Goal: Task Accomplishment & Management: Use online tool/utility

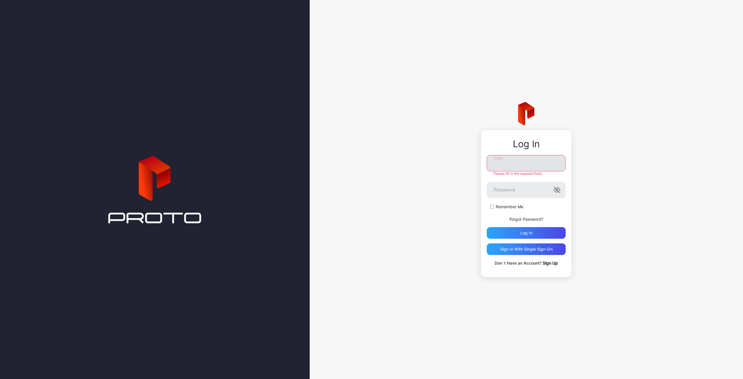
click at [523, 166] on input "Email" at bounding box center [526, 163] width 79 height 16
type input "**********"
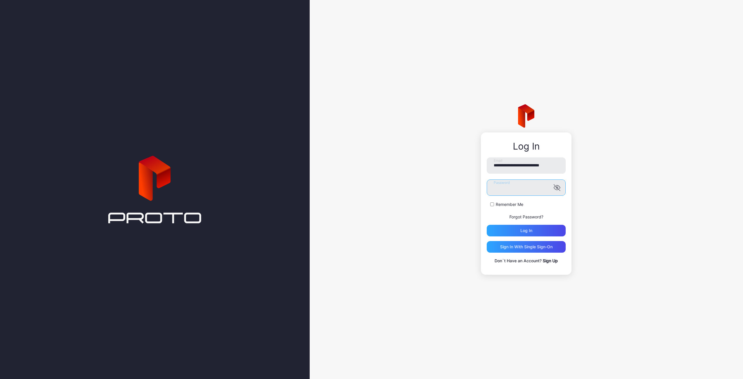
click at [487, 225] on button "Log in" at bounding box center [526, 231] width 79 height 12
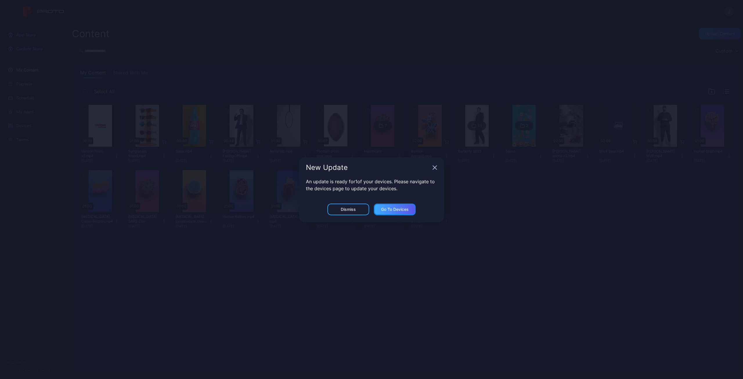
click at [399, 211] on div "Go to devices" at bounding box center [395, 209] width 28 height 5
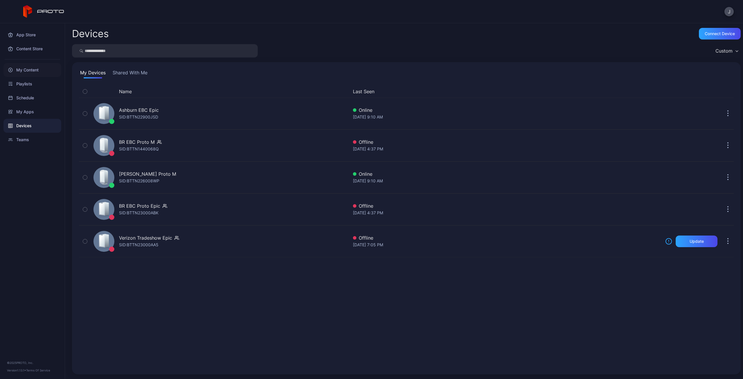
click at [28, 69] on div "My Content" at bounding box center [32, 70] width 58 height 14
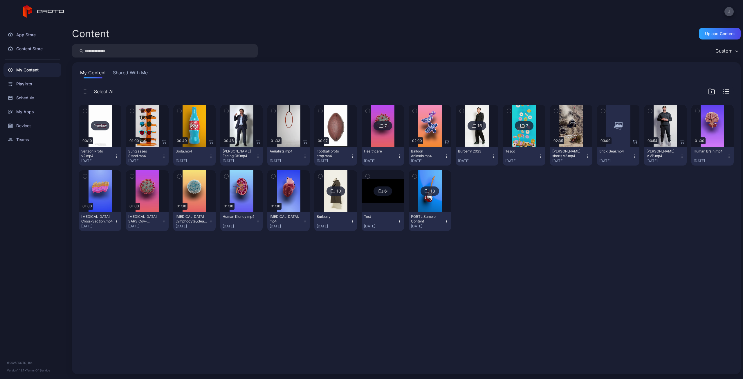
click at [97, 123] on div "Preview" at bounding box center [100, 125] width 19 height 9
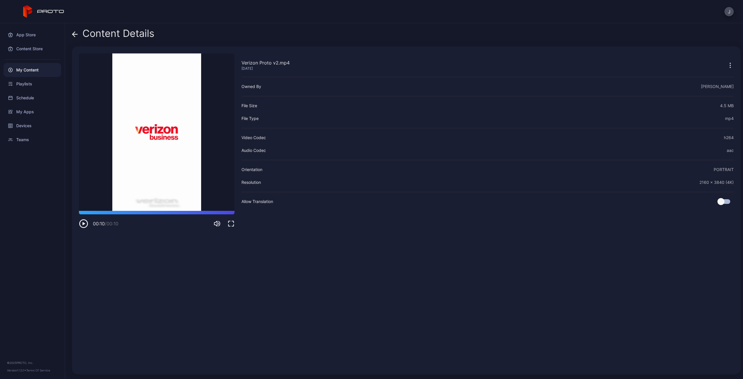
click at [74, 33] on icon at bounding box center [75, 34] width 6 height 6
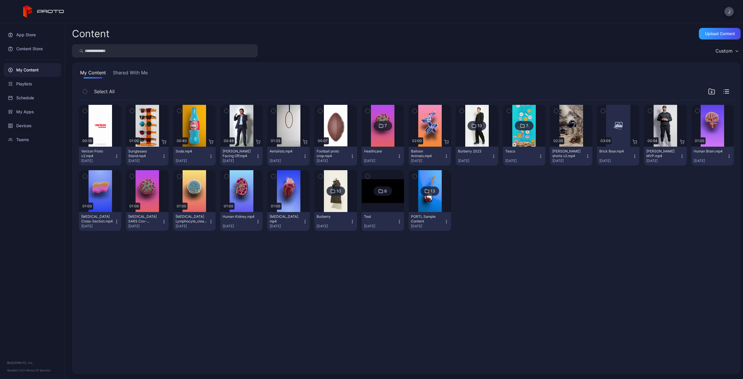
click at [88, 112] on button "button" at bounding box center [85, 111] width 12 height 12
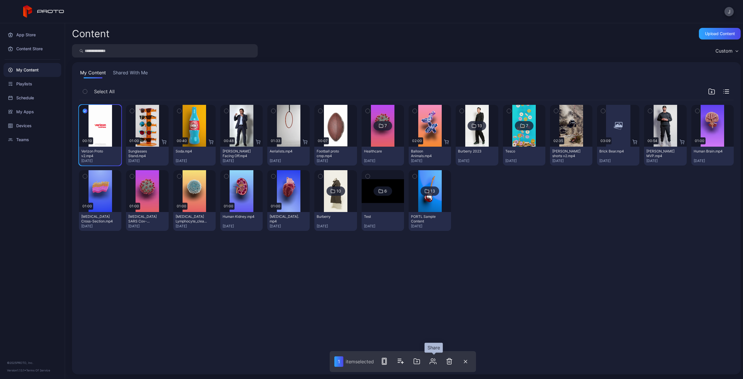
click at [434, 363] on icon "button" at bounding box center [432, 360] width 7 height 7
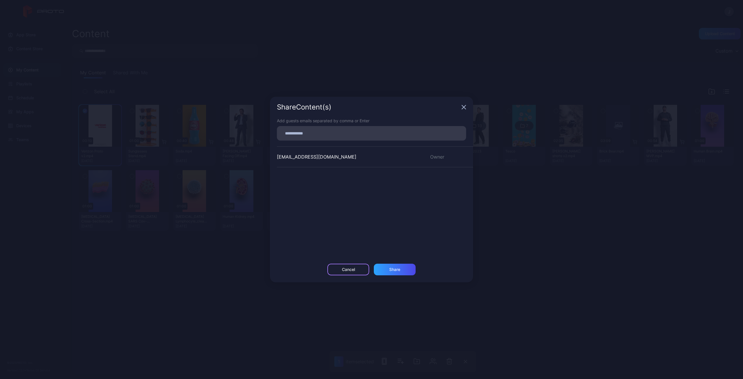
click at [350, 269] on div "Cancel" at bounding box center [348, 269] width 13 height 5
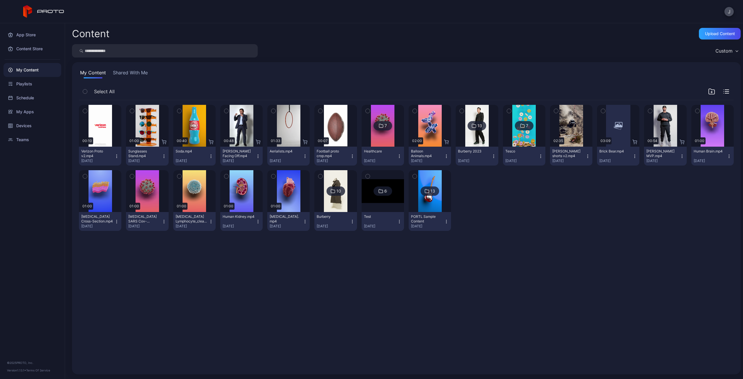
click at [86, 110] on icon "button" at bounding box center [85, 111] width 4 height 6
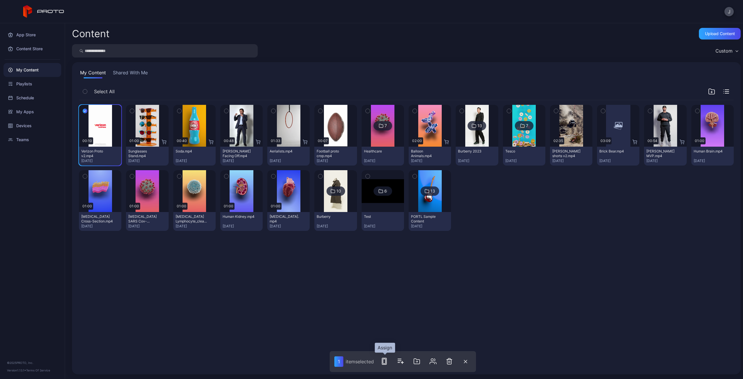
click at [384, 361] on icon "button" at bounding box center [384, 360] width 7 height 7
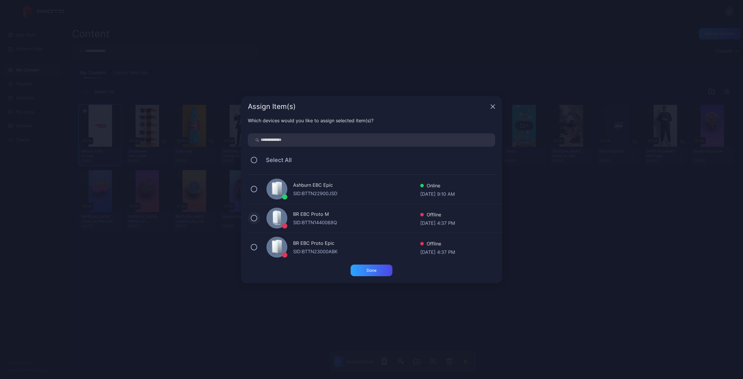
click at [252, 219] on button at bounding box center [254, 218] width 6 height 6
click at [254, 247] on button at bounding box center [254, 247] width 6 height 6
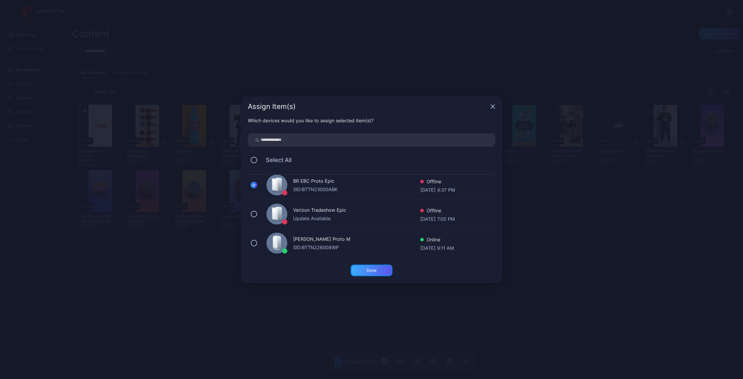
click at [366, 270] on div "Done" at bounding box center [371, 270] width 42 height 12
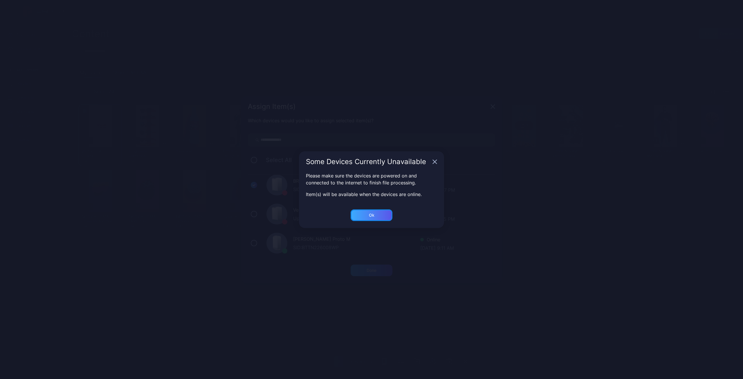
click at [372, 213] on div "Ok" at bounding box center [372, 215] width 6 height 5
